Goal: Go to known website: Go to known website

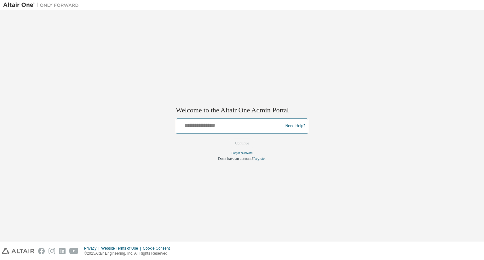
click at [211, 125] on input "text" at bounding box center [231, 124] width 104 height 9
type input "**********"
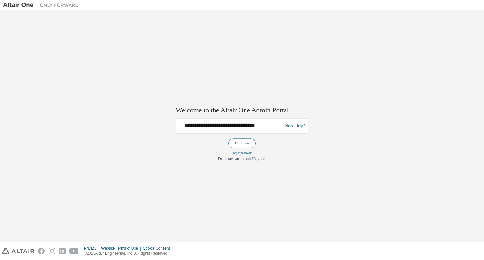
click at [248, 142] on button "Continue" at bounding box center [242, 143] width 27 height 9
